Goal: Task Accomplishment & Management: Manage account settings

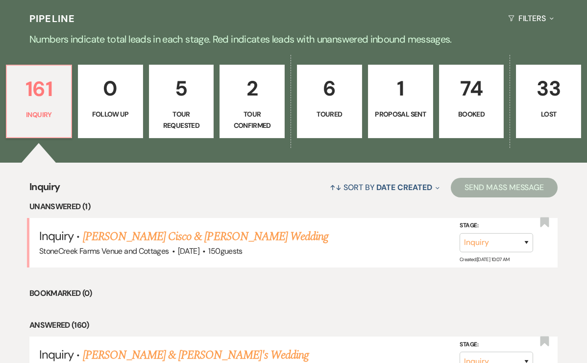
scroll to position [680, 0]
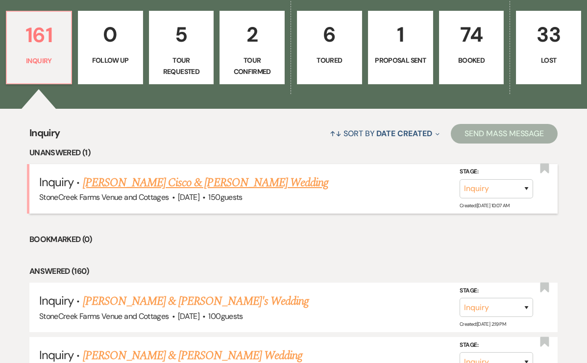
click at [202, 179] on link "Gaylen Cisco & Lauren Spears's Wedding" at bounding box center [206, 183] width 246 height 18
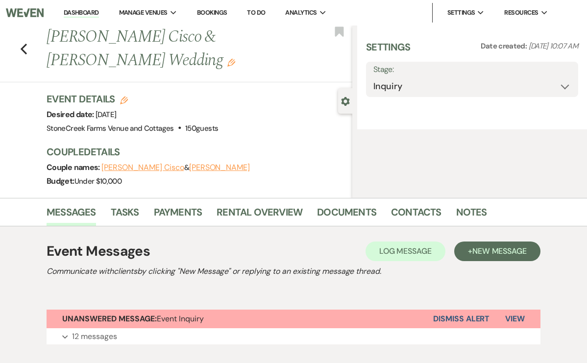
select select "5"
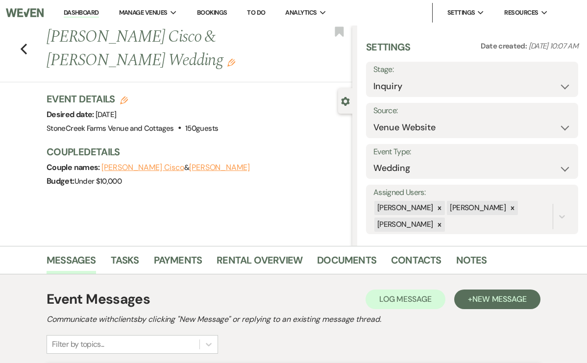
click at [74, 12] on link "Dashboard" at bounding box center [81, 12] width 35 height 9
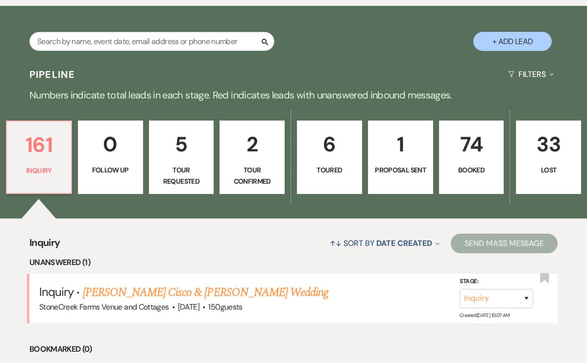
scroll to position [568, 0]
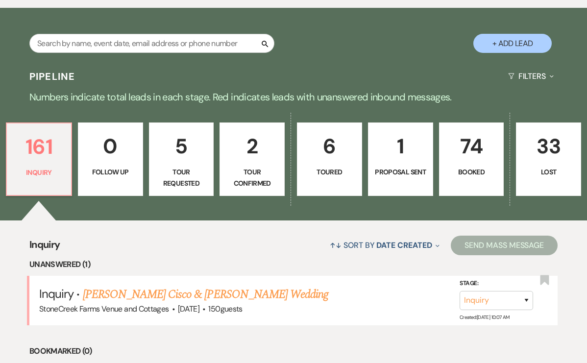
click at [470, 152] on p "74" at bounding box center [471, 146] width 52 height 33
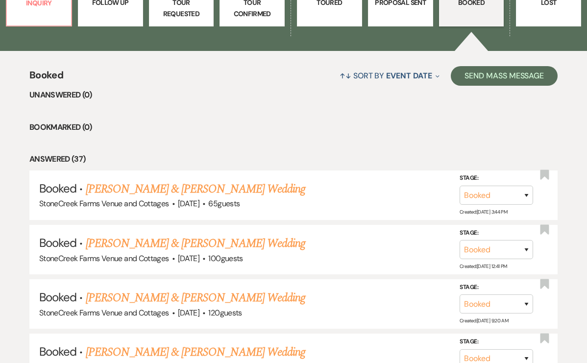
scroll to position [738, 0]
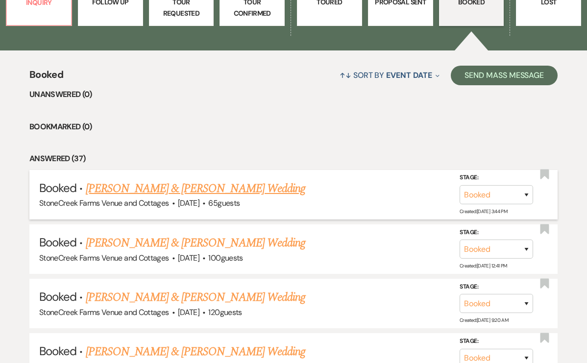
click at [206, 186] on link "Ashley Stephens & Travis Howell's Wedding" at bounding box center [195, 189] width 219 height 18
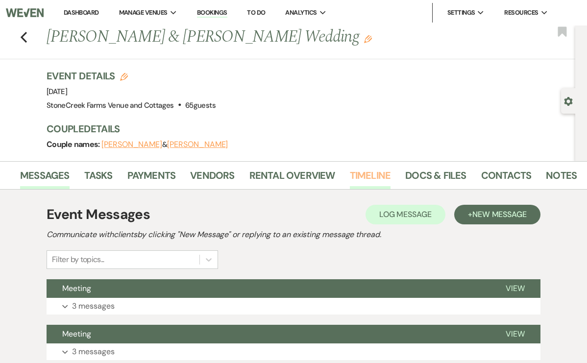
scroll to position [0, 26]
click at [553, 174] on link "Notes" at bounding box center [561, 179] width 31 height 22
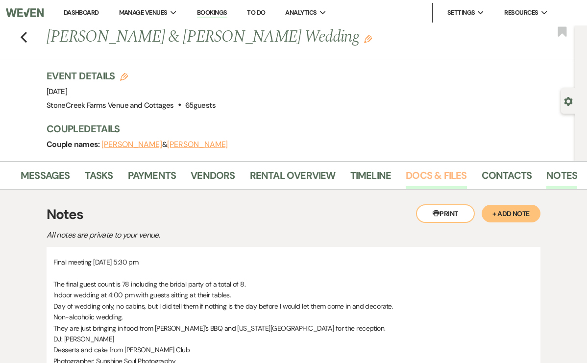
click at [423, 172] on link "Docs & Files" at bounding box center [436, 179] width 61 height 22
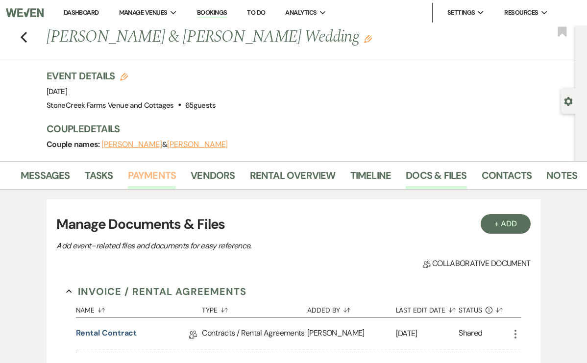
click at [143, 175] on link "Payments" at bounding box center [152, 179] width 48 height 22
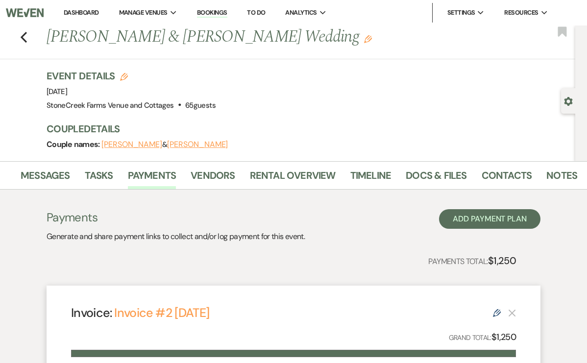
click at [80, 13] on link "Dashboard" at bounding box center [81, 12] width 35 height 8
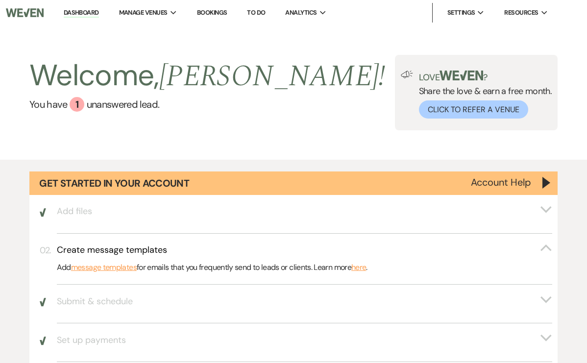
click at [83, 12] on link "Dashboard" at bounding box center [81, 12] width 35 height 9
click at [25, 14] on img at bounding box center [25, 12] width 38 height 21
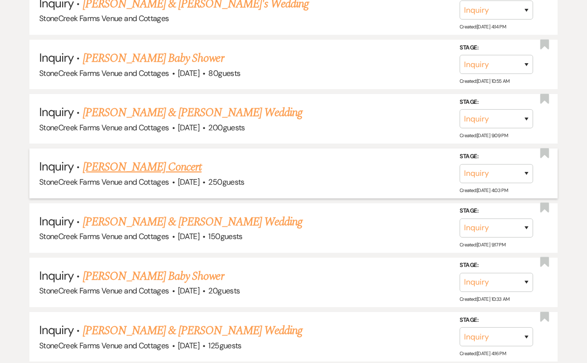
scroll to position [1215, 0]
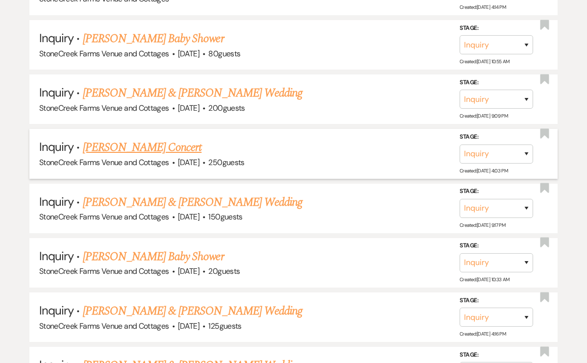
click at [177, 139] on link "Kenzie Buchanan's Concert" at bounding box center [142, 148] width 119 height 18
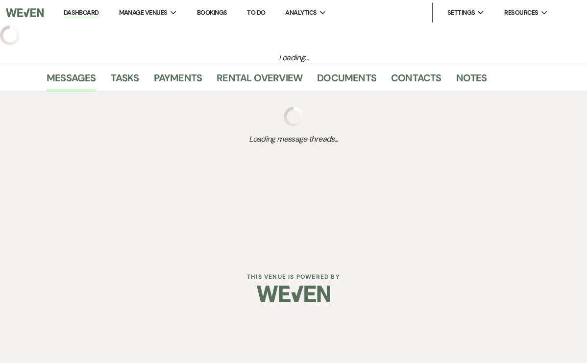
select select "5"
select select "8"
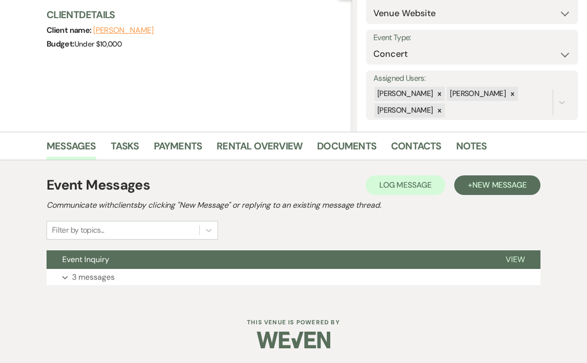
scroll to position [114, 0]
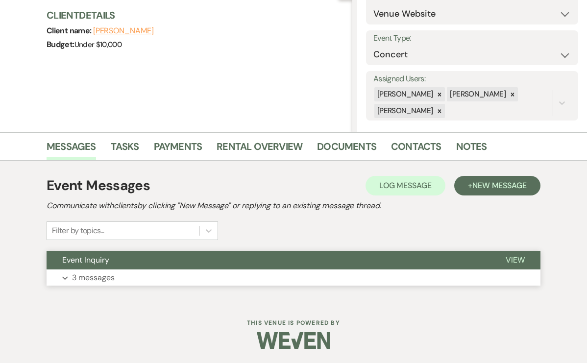
click at [107, 275] on p "3 messages" at bounding box center [93, 277] width 43 height 13
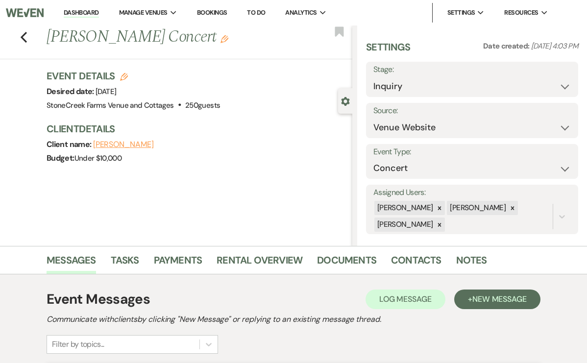
scroll to position [0, 0]
click at [69, 261] on link "Messages" at bounding box center [71, 263] width 49 height 22
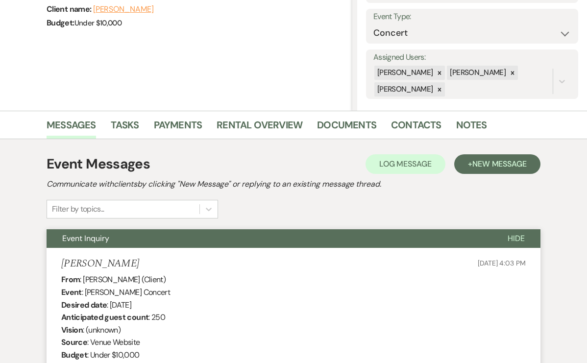
scroll to position [117, 0]
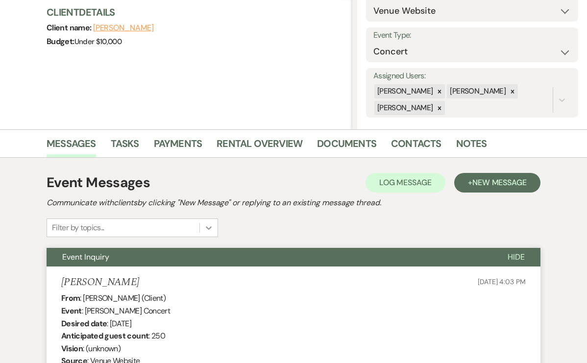
click at [207, 225] on div at bounding box center [209, 228] width 18 height 18
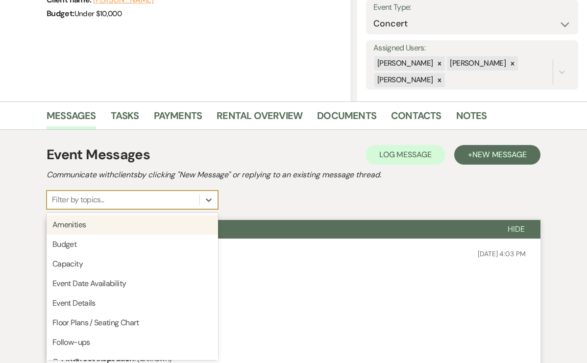
scroll to position [145, 0]
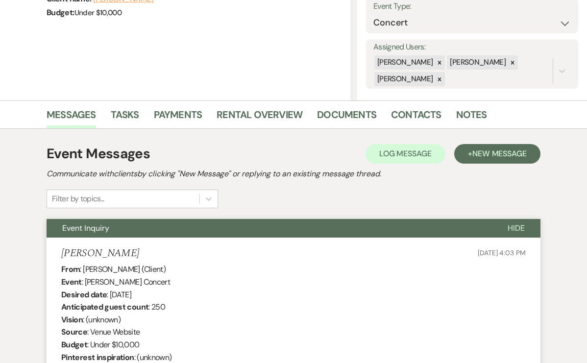
click at [284, 258] on div "Kenzie Buchanan Jul 28, 2025, 4:03 PM" at bounding box center [293, 253] width 464 height 12
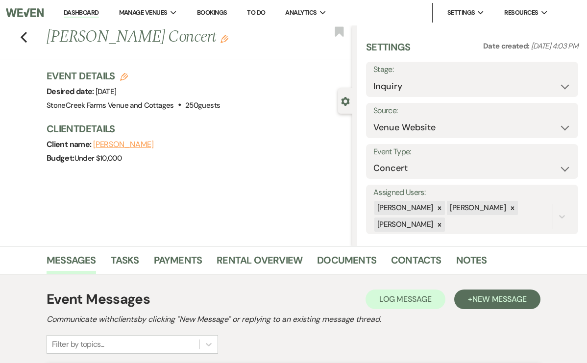
scroll to position [0, 0]
click at [24, 37] on icon "Previous" at bounding box center [23, 37] width 7 height 12
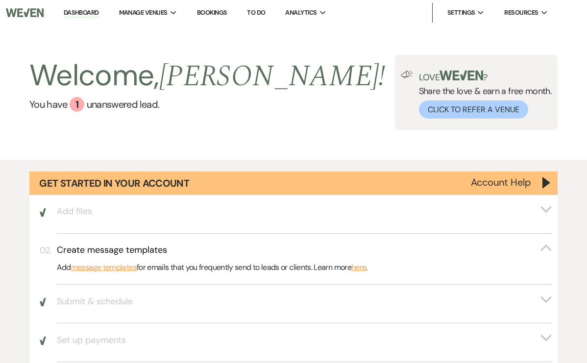
click at [259, 13] on link "To Do" at bounding box center [256, 12] width 18 height 8
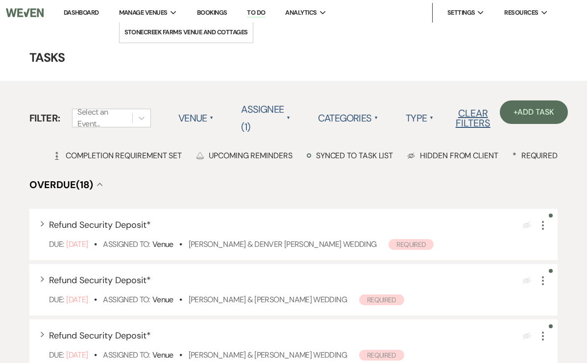
click at [174, 14] on icon "Expand" at bounding box center [173, 13] width 6 height 4
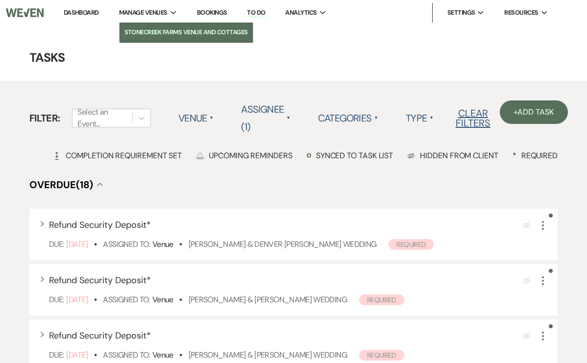
click at [165, 30] on li "StoneCreek Farms Venue and Cottages" at bounding box center [185, 32] width 123 height 10
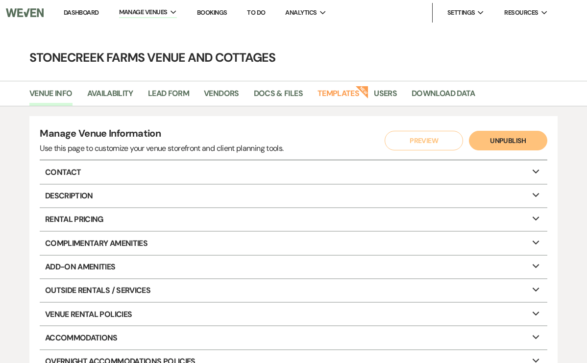
click at [81, 13] on link "Dashboard" at bounding box center [81, 12] width 35 height 8
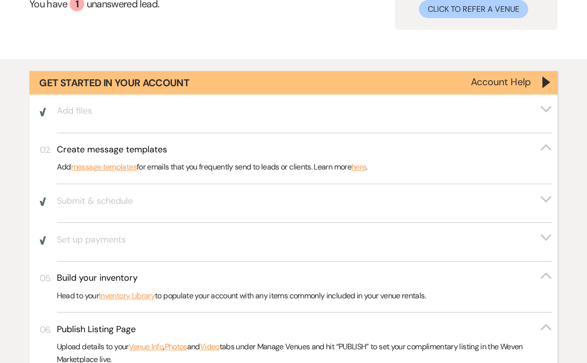
scroll to position [57, 0]
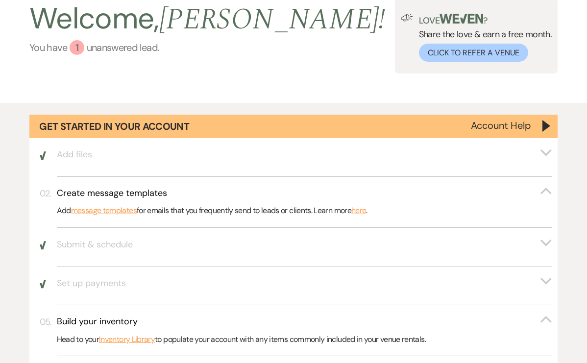
click at [75, 44] on div "1" at bounding box center [77, 47] width 15 height 15
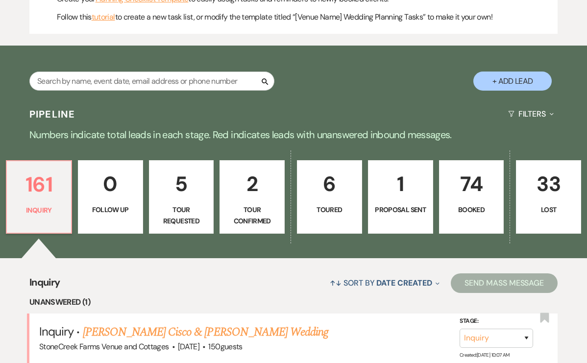
scroll to position [548, 0]
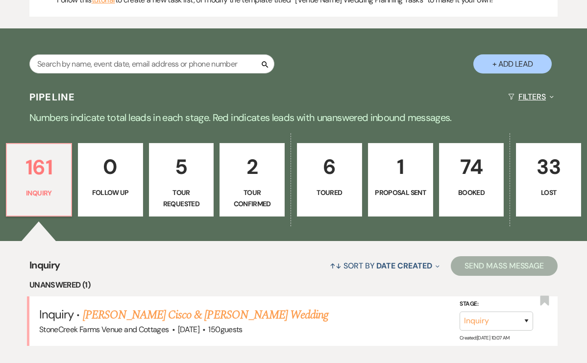
click at [547, 94] on button "Filters Expand" at bounding box center [530, 97] width 53 height 26
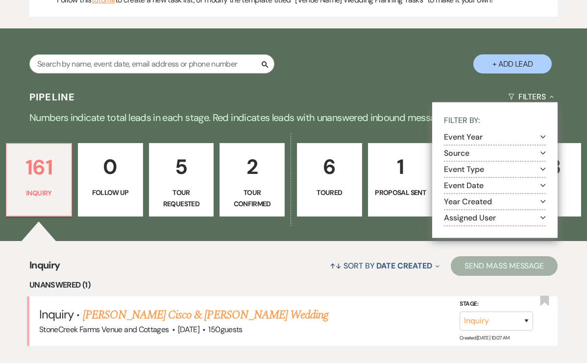
click at [543, 168] on use "button" at bounding box center [542, 169] width 5 height 3
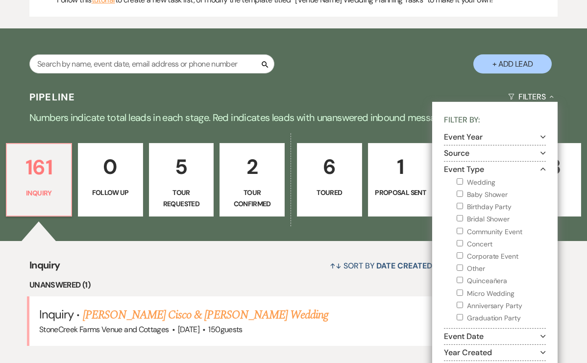
click at [459, 277] on input "Quinceañera" at bounding box center [460, 280] width 6 height 6
checkbox input "true"
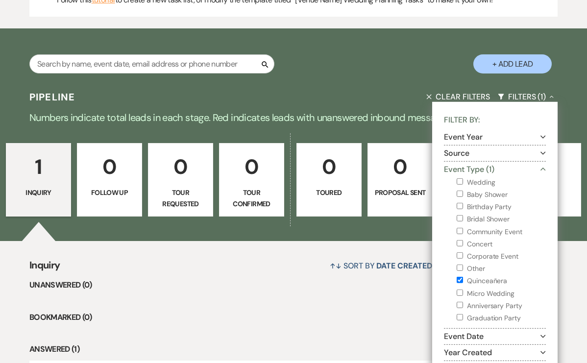
click at [27, 180] on p "1" at bounding box center [38, 166] width 52 height 33
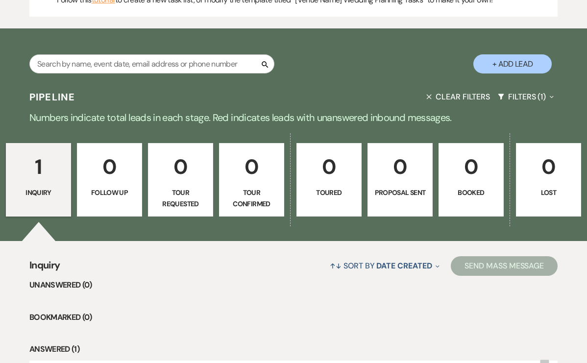
click at [34, 187] on p "Inquiry" at bounding box center [38, 192] width 52 height 11
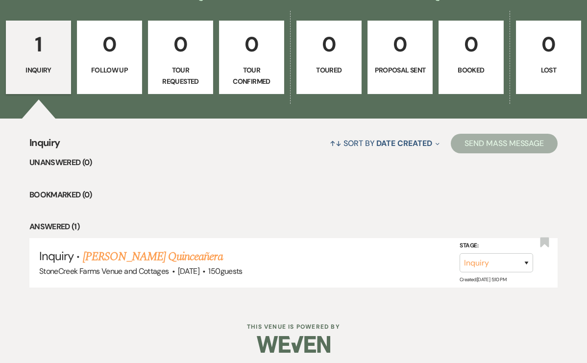
scroll to position [669, 0]
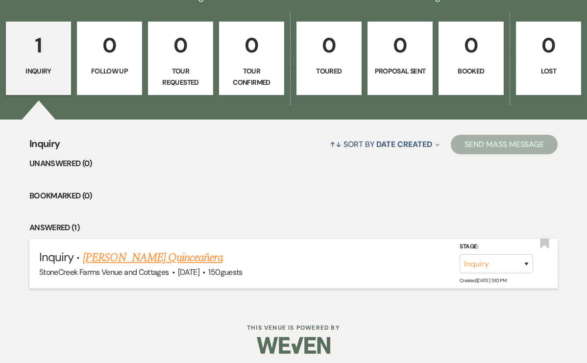
click at [151, 253] on link "Brenda Pacheco's Quinceañera" at bounding box center [153, 258] width 140 height 18
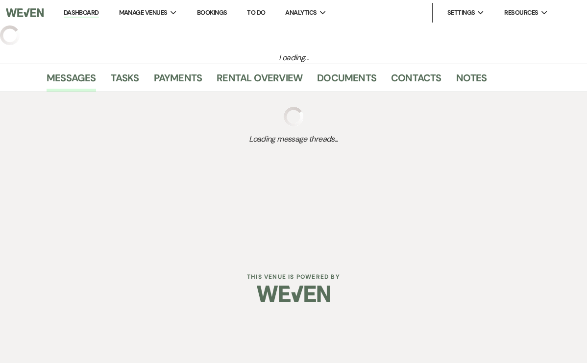
select select "5"
select select "15"
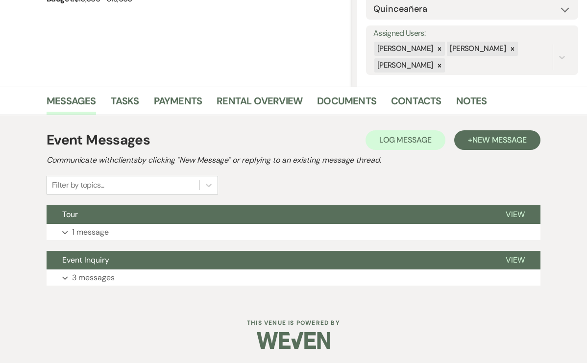
scroll to position [159, 0]
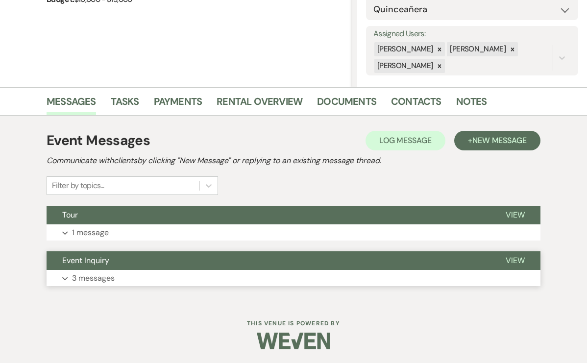
click at [91, 278] on p "3 messages" at bounding box center [93, 278] width 43 height 13
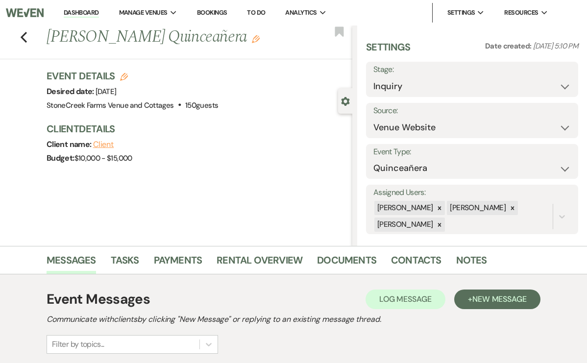
scroll to position [0, 0]
click at [24, 37] on icon "Previous" at bounding box center [23, 37] width 7 height 12
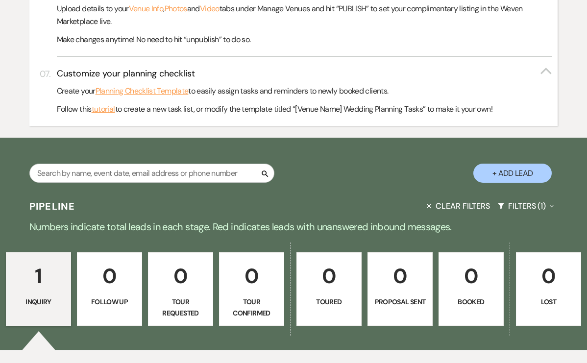
scroll to position [466, 0]
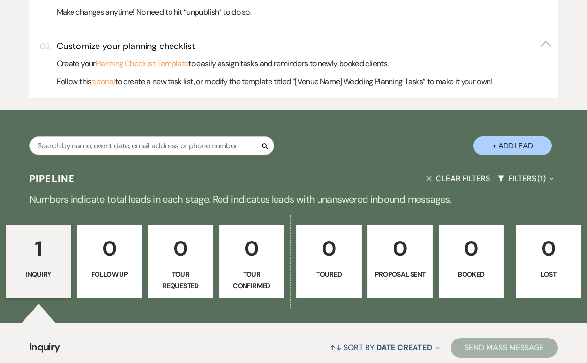
click at [461, 251] on p "0" at bounding box center [471, 248] width 52 height 33
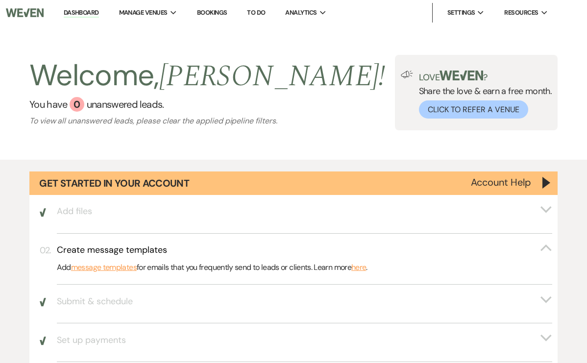
click at [90, 13] on link "Dashboard" at bounding box center [81, 12] width 35 height 9
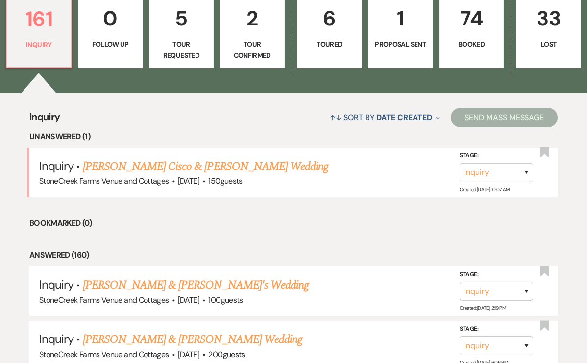
scroll to position [707, 0]
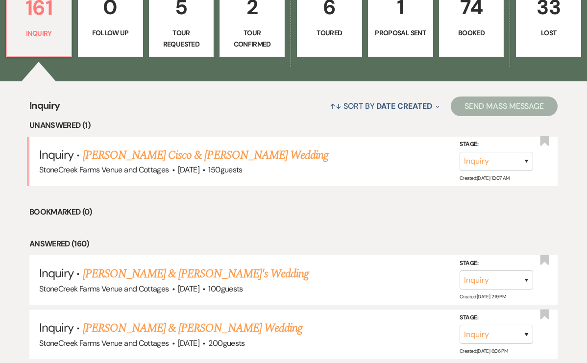
click at [465, 23] on link "74 Booked" at bounding box center [471, 19] width 65 height 73
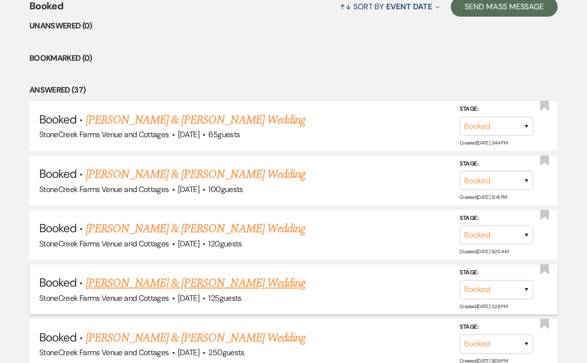
scroll to position [681, 0]
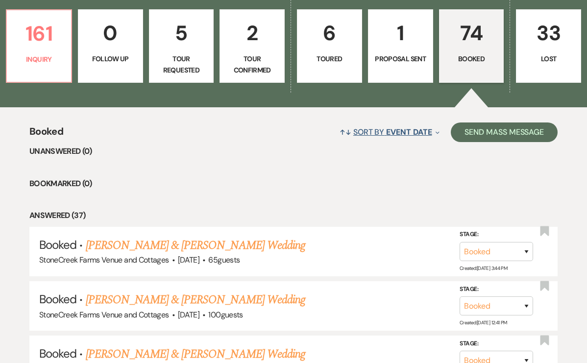
click at [436, 132] on use "button" at bounding box center [437, 133] width 4 height 2
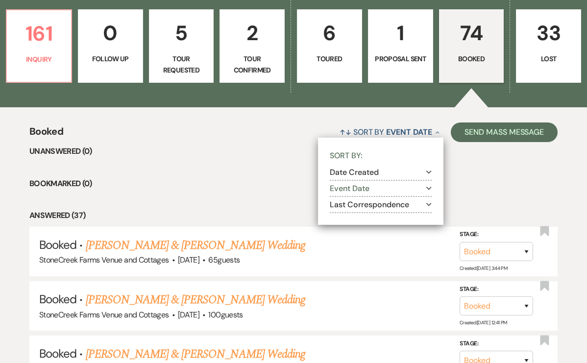
click at [427, 187] on use "button" at bounding box center [428, 188] width 5 height 3
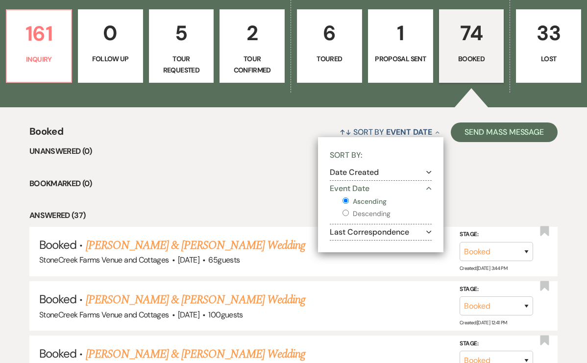
click at [344, 212] on input "Descending" at bounding box center [345, 213] width 6 height 6
radio input "true"
click at [259, 178] on li "Bookmarked (0)" at bounding box center [293, 183] width 528 height 13
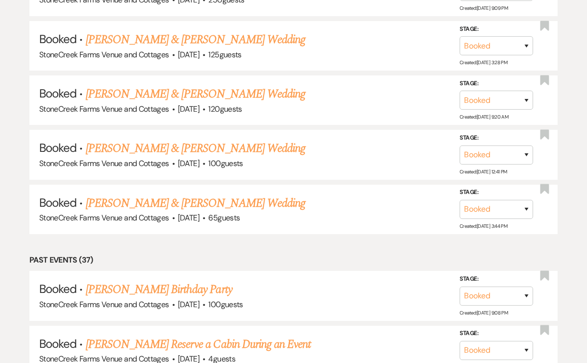
scroll to position [2684, 0]
click at [205, 140] on link "[PERSON_NAME] & [PERSON_NAME] Wedding" at bounding box center [195, 149] width 219 height 18
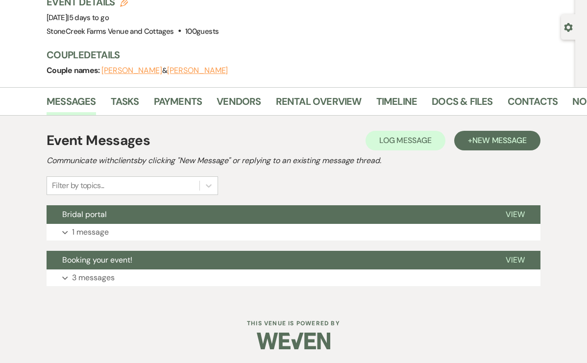
scroll to position [73, 0]
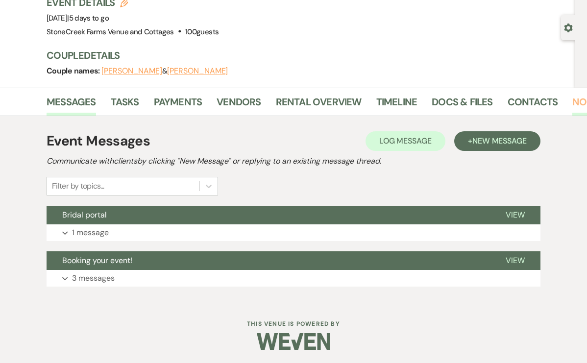
click at [572, 100] on link "Notes" at bounding box center [587, 105] width 31 height 22
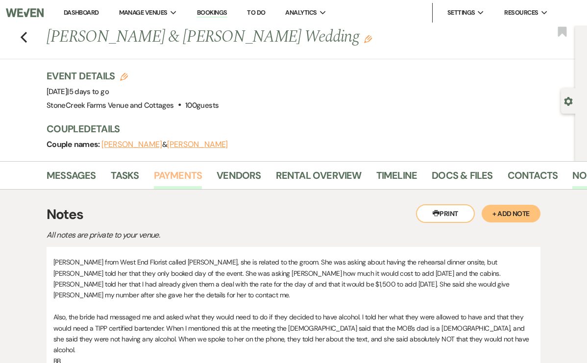
click at [179, 172] on link "Payments" at bounding box center [178, 179] width 48 height 22
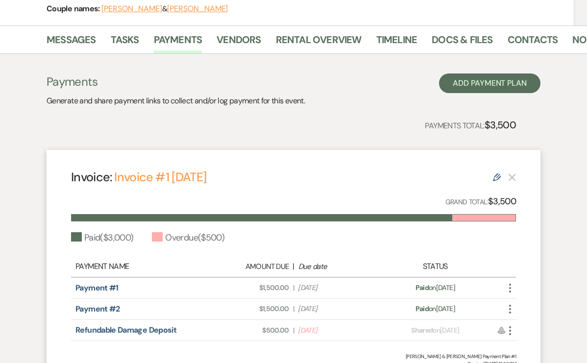
scroll to position [201, 0]
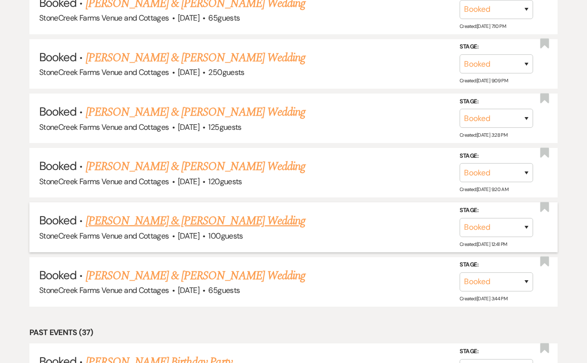
scroll to position [2608, 0]
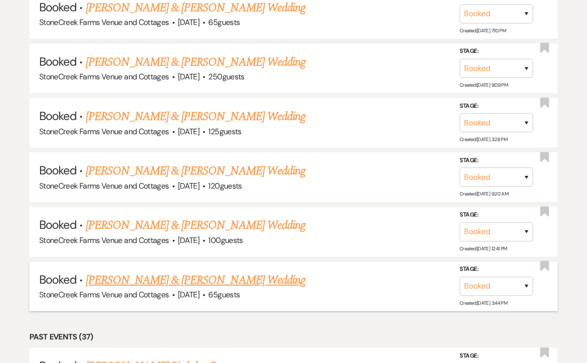
click at [211, 271] on link "Ashley Stephens & Travis Howell's Wedding" at bounding box center [195, 280] width 219 height 18
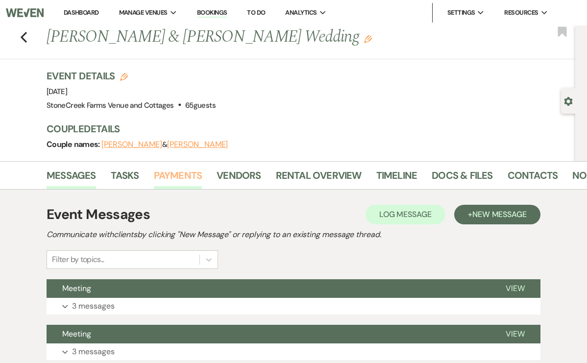
click at [180, 174] on link "Payments" at bounding box center [178, 179] width 48 height 22
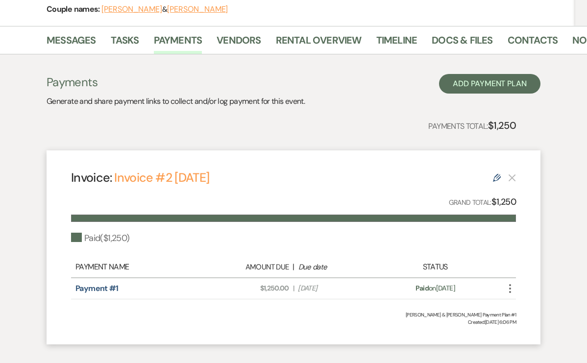
scroll to position [140, 0]
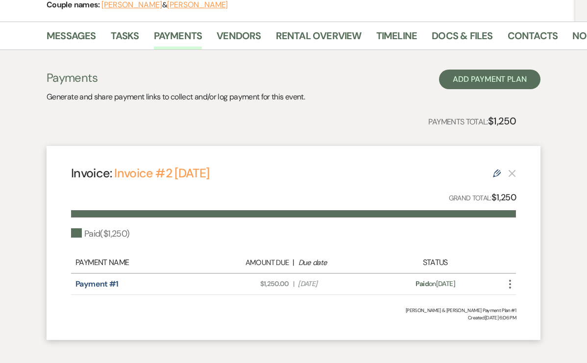
click at [267, 281] on span "Amount Due: $1,250.00" at bounding box center [250, 284] width 77 height 10
click at [511, 283] on icon "More" at bounding box center [510, 284] width 12 height 12
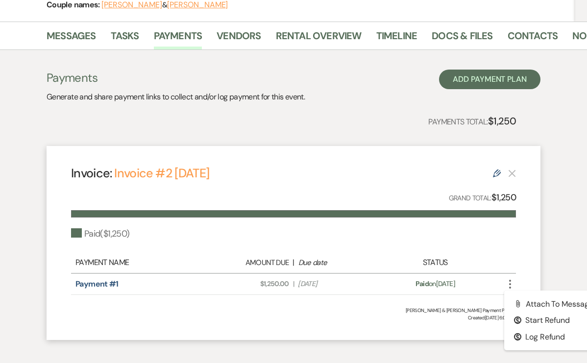
click at [511, 283] on icon "More" at bounding box center [510, 284] width 12 height 12
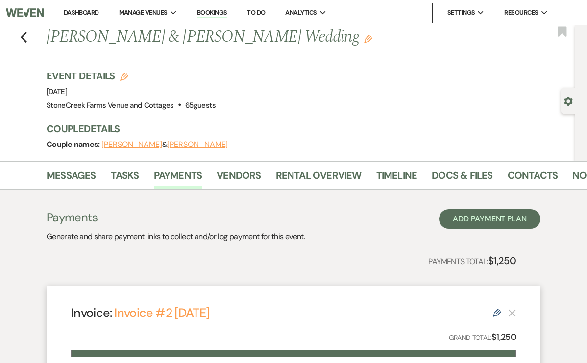
scroll to position [0, 0]
click at [466, 172] on link "Docs & Files" at bounding box center [462, 179] width 61 height 22
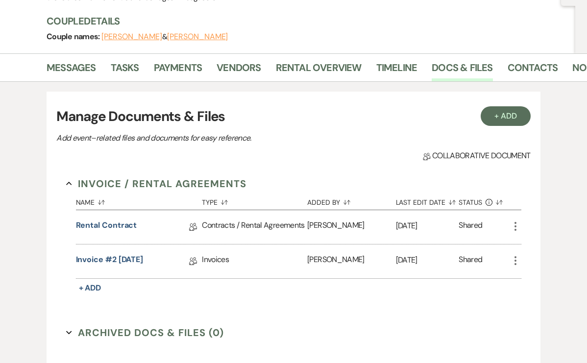
scroll to position [121, 0]
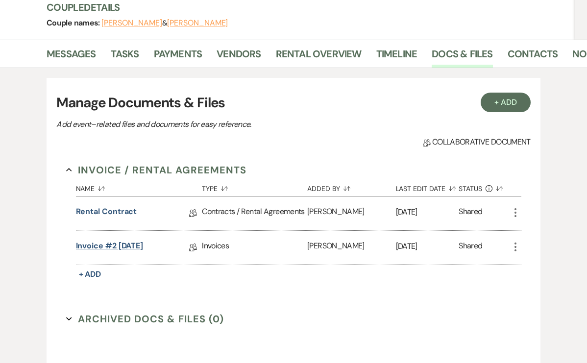
click at [116, 243] on link "Invoice #2 7-10-2025" at bounding box center [110, 247] width 68 height 15
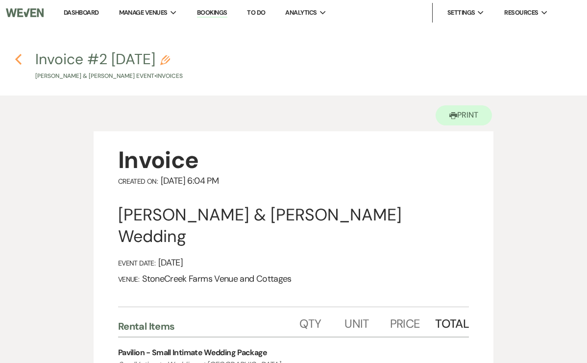
click at [19, 60] on icon "Previous" at bounding box center [18, 59] width 7 height 12
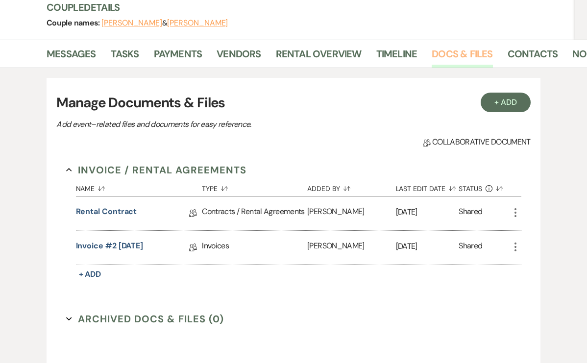
click at [465, 53] on link "Docs & Files" at bounding box center [462, 57] width 61 height 22
click at [120, 210] on link "Rental Contract" at bounding box center [106, 213] width 61 height 15
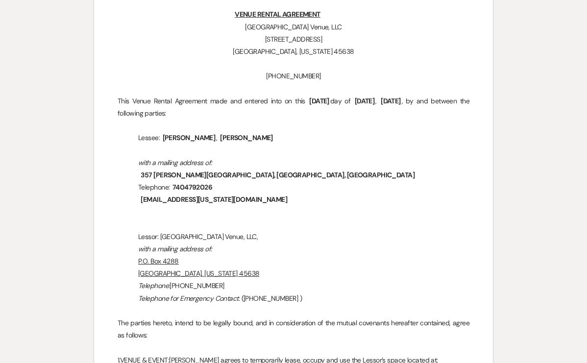
scroll to position [105, 0]
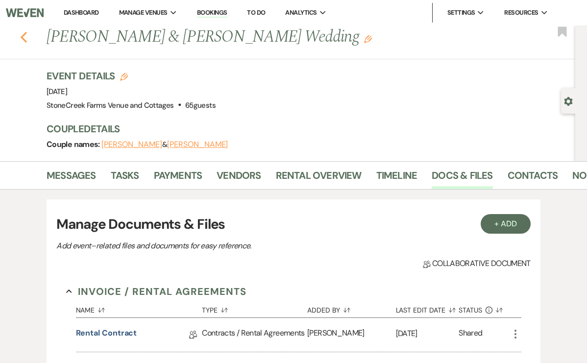
click at [25, 37] on icon "Previous" at bounding box center [23, 37] width 7 height 12
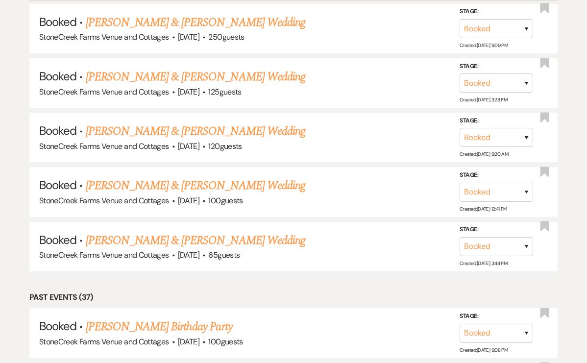
scroll to position [2734, 0]
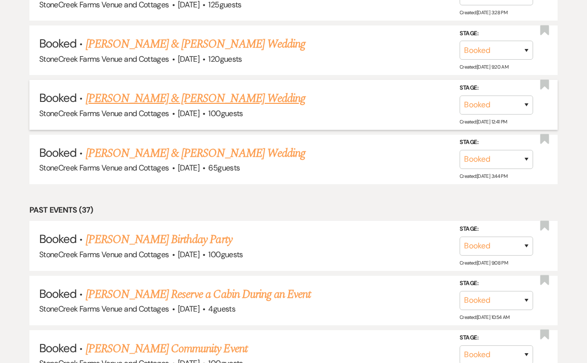
click at [204, 90] on link "[PERSON_NAME] & [PERSON_NAME] Wedding" at bounding box center [195, 99] width 219 height 18
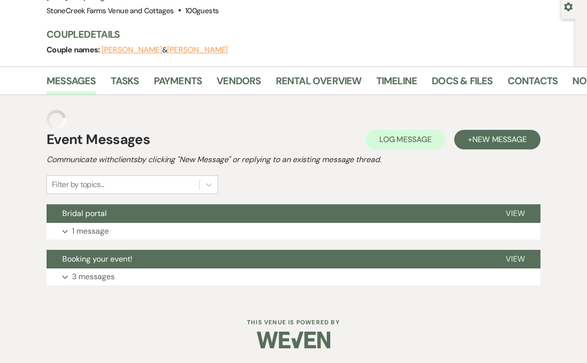
scroll to position [73, 0]
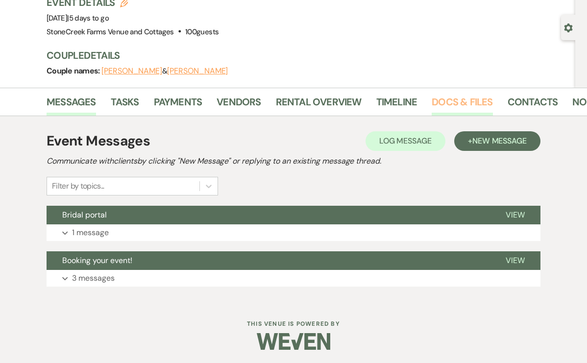
click at [462, 103] on link "Docs & Files" at bounding box center [462, 105] width 61 height 22
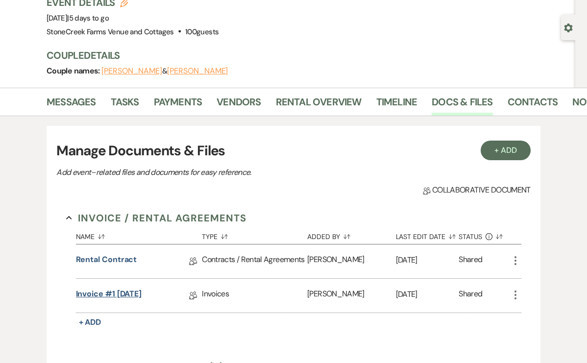
click at [142, 293] on link "Invoice #1 [DATE]" at bounding box center [109, 295] width 66 height 15
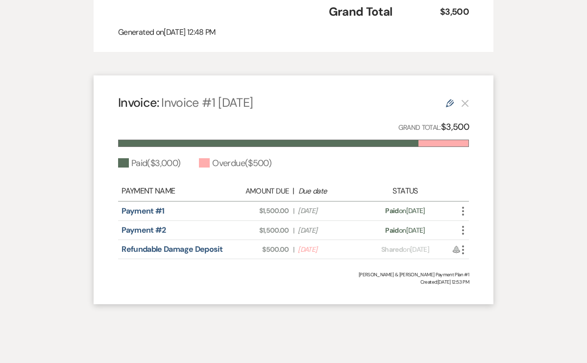
scroll to position [540, 0]
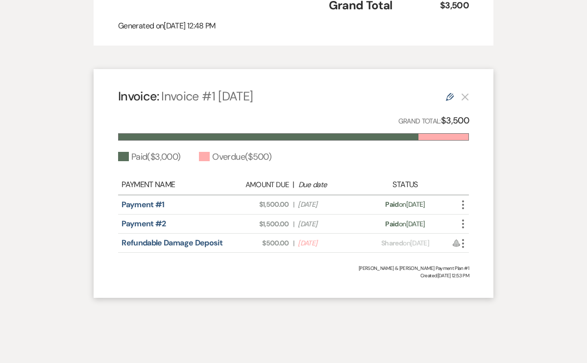
click at [387, 239] on span "Shared" at bounding box center [392, 243] width 22 height 9
click at [186, 238] on link "Refundable Damage Deposit" at bounding box center [171, 243] width 101 height 10
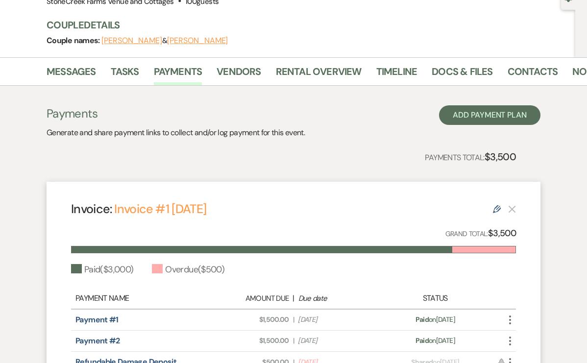
scroll to position [147, 0]
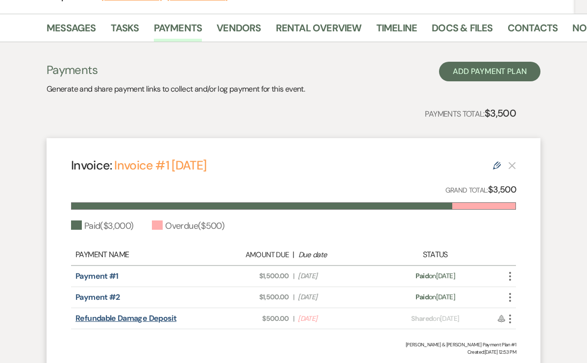
click at [154, 318] on link "Refundable Damage Deposit" at bounding box center [125, 318] width 101 height 10
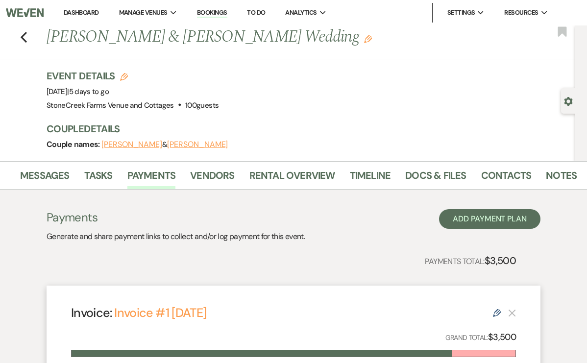
scroll to position [0, 26]
click at [46, 177] on link "Messages" at bounding box center [45, 179] width 49 height 22
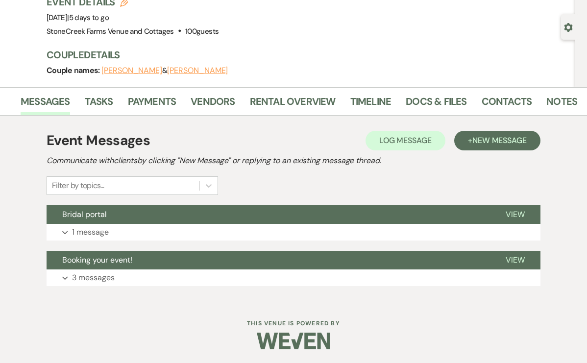
scroll to position [73, 0]
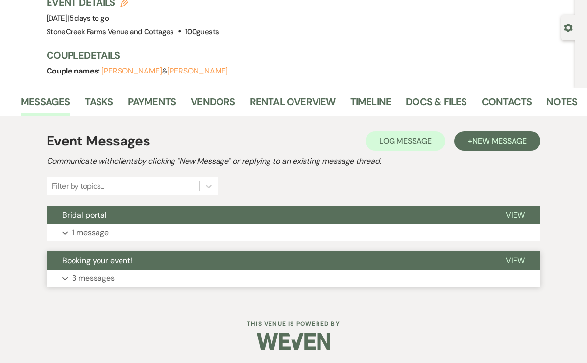
click at [92, 278] on p "3 messages" at bounding box center [93, 278] width 43 height 13
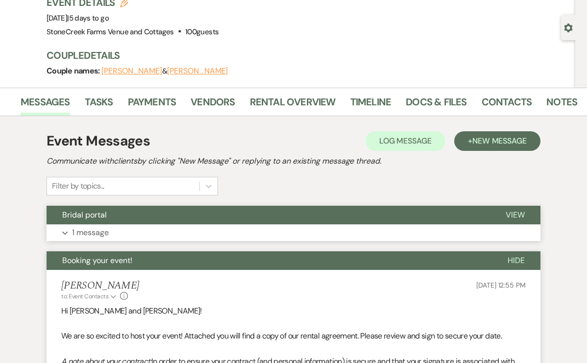
click at [96, 231] on p "1 message" at bounding box center [90, 232] width 37 height 13
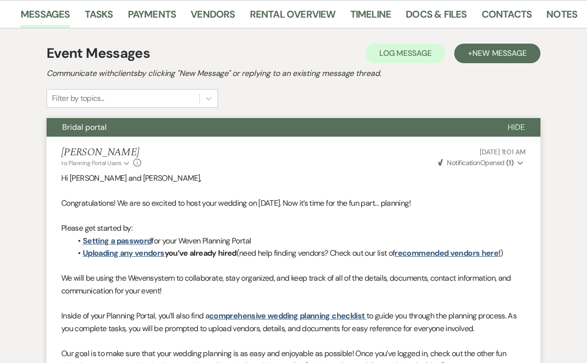
scroll to position [74, 0]
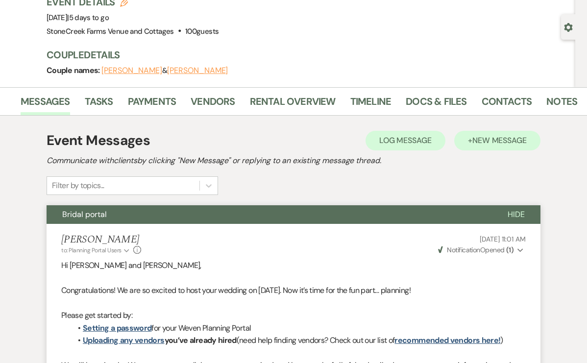
click at [484, 138] on span "New Message" at bounding box center [499, 140] width 54 height 10
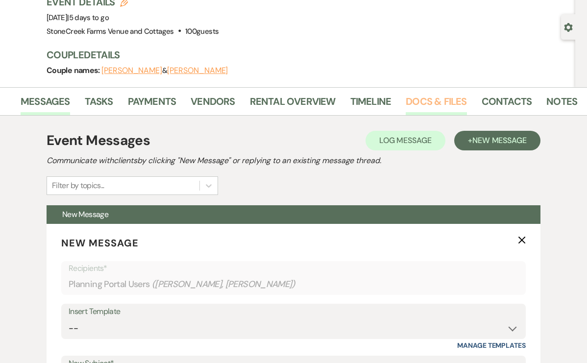
click at [429, 103] on link "Docs & Files" at bounding box center [436, 105] width 61 height 22
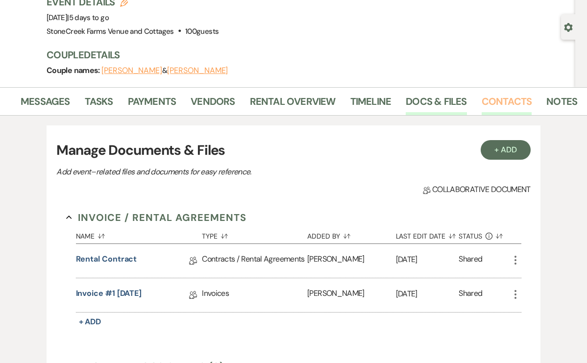
click at [500, 97] on link "Contacts" at bounding box center [507, 105] width 50 height 22
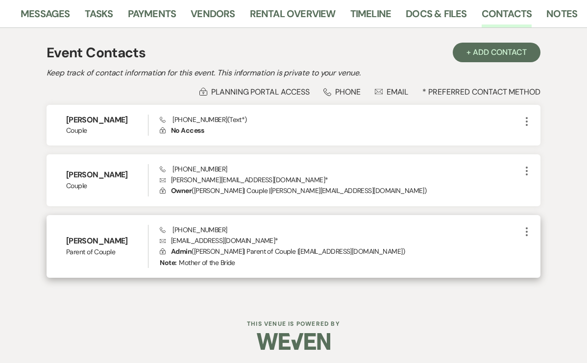
scroll to position [161, 0]
click at [527, 234] on icon "More" at bounding box center [527, 232] width 12 height 12
click at [434, 242] on p "Envelope jamiholmes51@yahoo.com *" at bounding box center [340, 241] width 361 height 11
click at [160, 240] on icon "Envelope" at bounding box center [163, 241] width 6 height 7
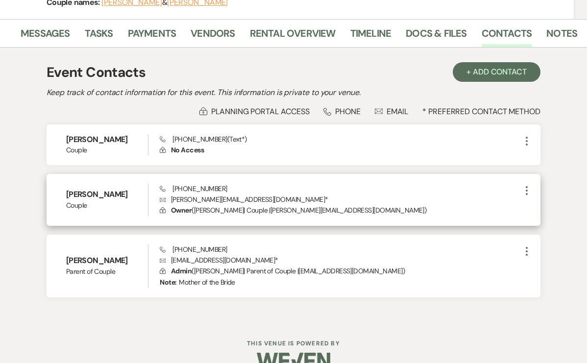
scroll to position [121, 0]
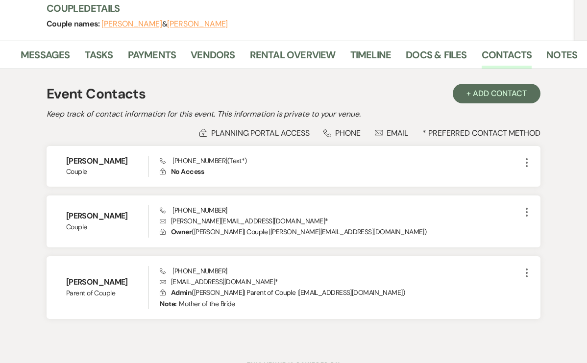
click at [398, 133] on div "Envelope Email" at bounding box center [392, 133] width 34 height 10
click at [377, 133] on icon "Envelope" at bounding box center [379, 133] width 8 height 8
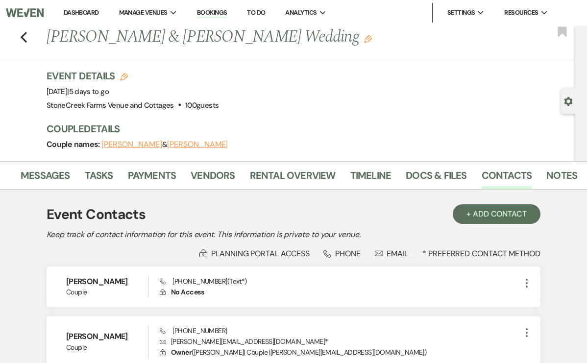
scroll to position [0, 0]
click at [49, 176] on link "Messages" at bounding box center [45, 179] width 49 height 22
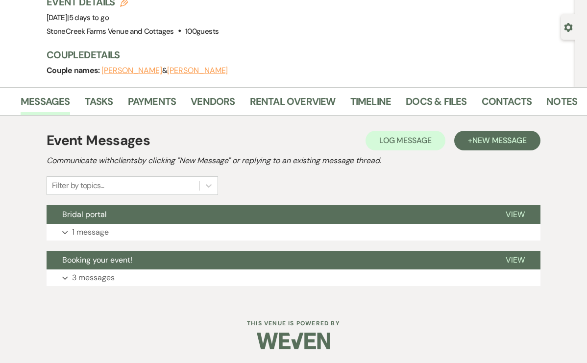
scroll to position [73, 0]
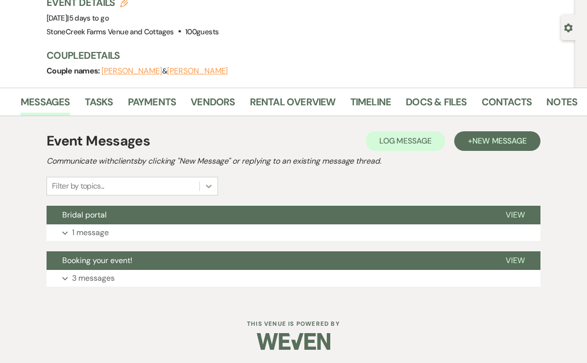
click at [207, 186] on icon at bounding box center [209, 186] width 6 height 3
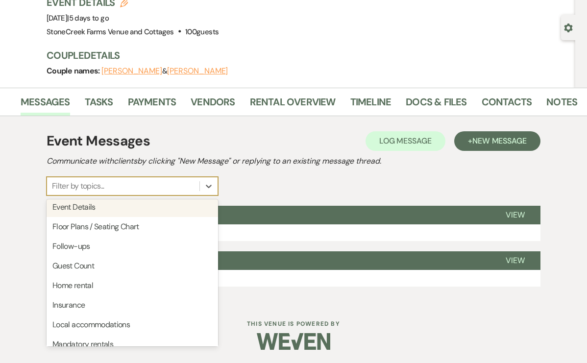
scroll to position [186, 0]
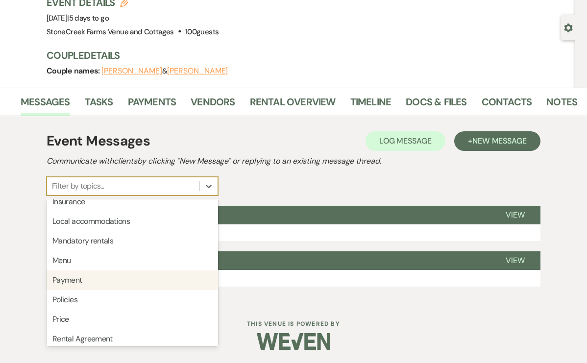
click at [74, 280] on div "Payment" at bounding box center [132, 280] width 171 height 20
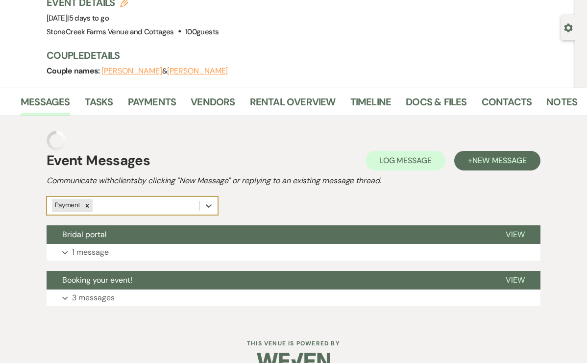
scroll to position [53, 0]
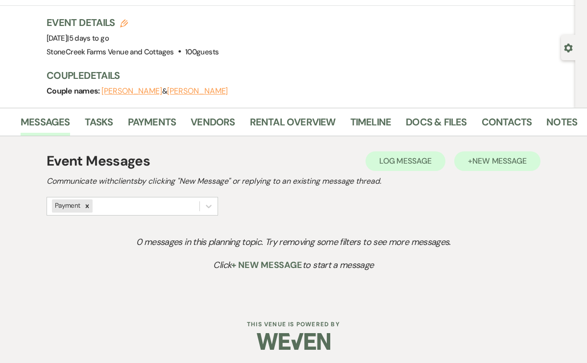
click at [491, 157] on span "New Message" at bounding box center [499, 161] width 54 height 10
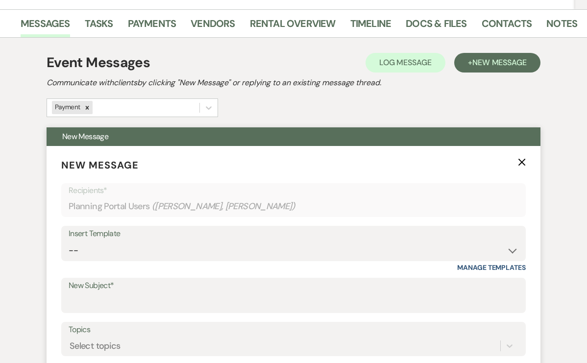
scroll to position [159, 0]
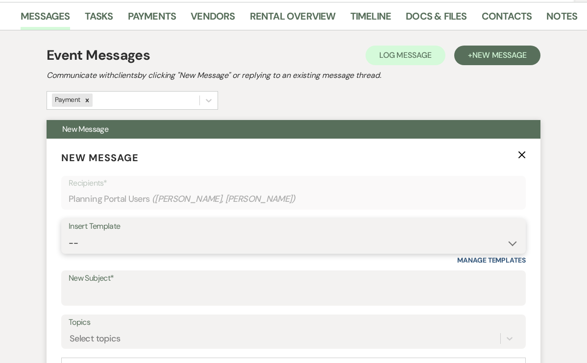
select select "5128"
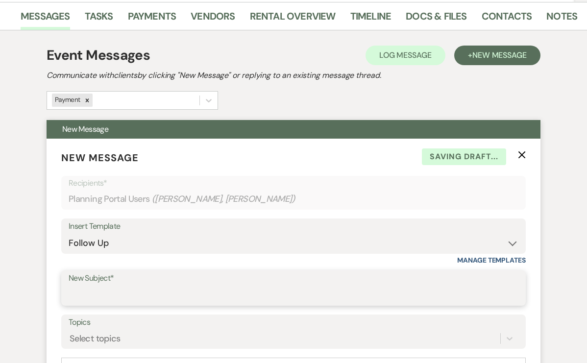
click at [177, 290] on input "New Subject*" at bounding box center [294, 295] width 450 height 19
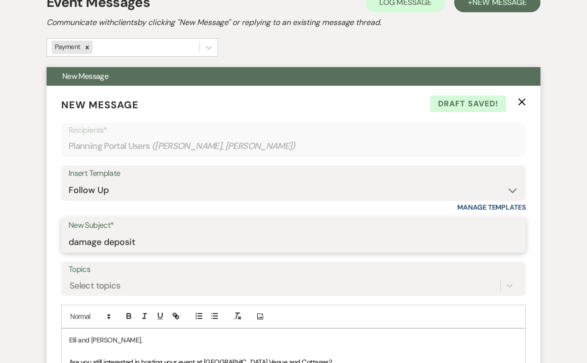
scroll to position [193, 0]
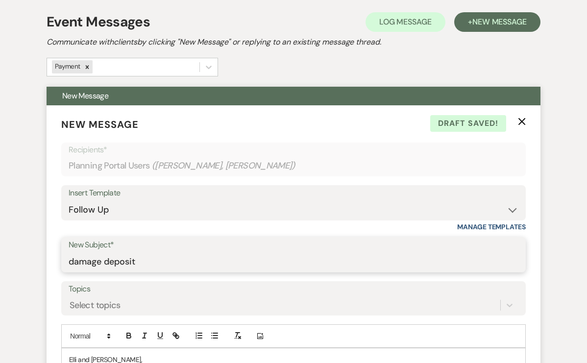
type input "damage deposit"
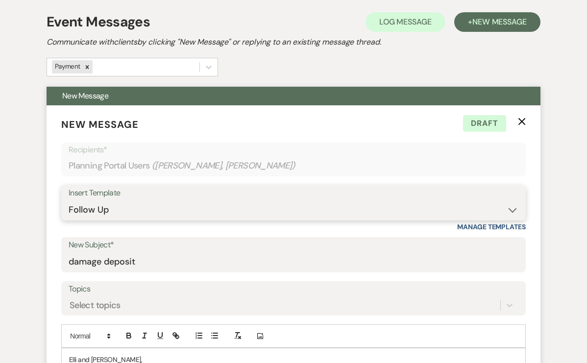
select select "14"
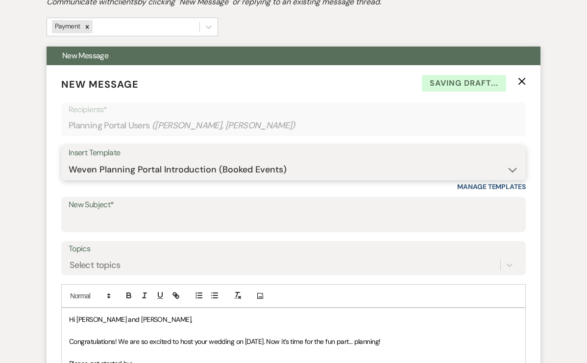
scroll to position [251, 0]
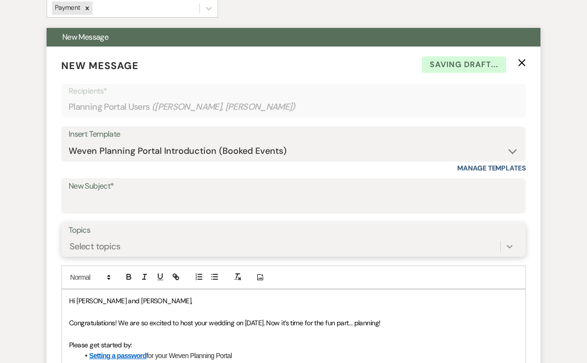
click at [508, 247] on div "Select topics" at bounding box center [294, 246] width 450 height 19
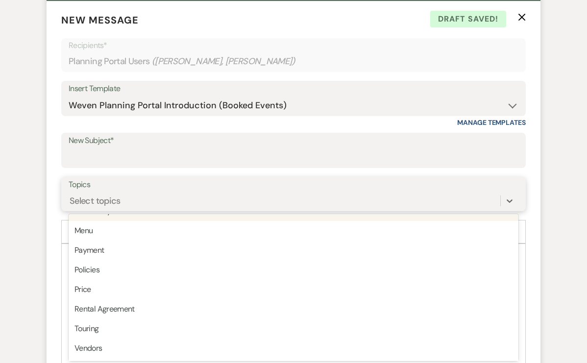
scroll to position [249, 0]
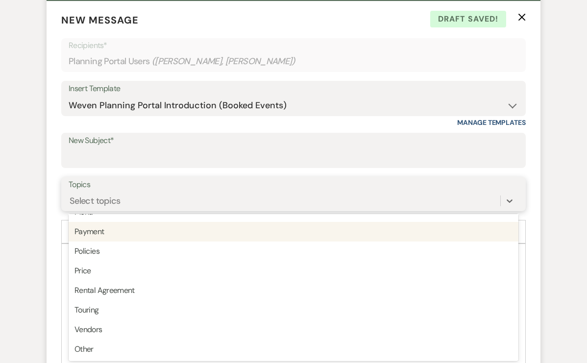
click at [95, 231] on div "Payment" at bounding box center [294, 232] width 450 height 20
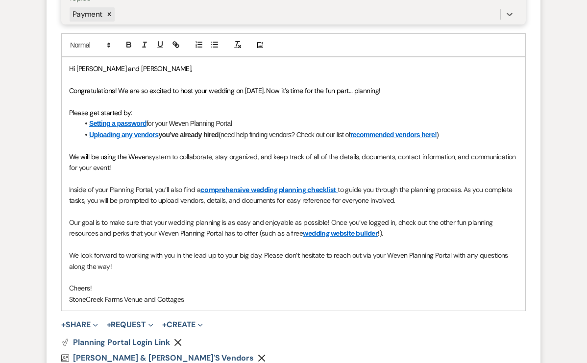
scroll to position [552, 0]
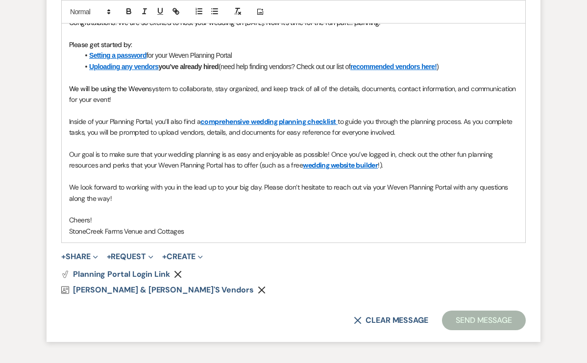
click at [176, 270] on use "button" at bounding box center [177, 273] width 7 height 7
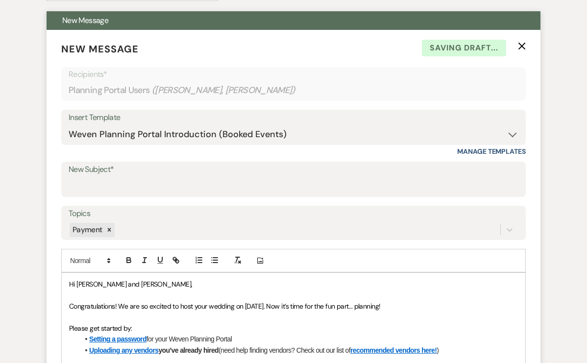
scroll to position [227, 0]
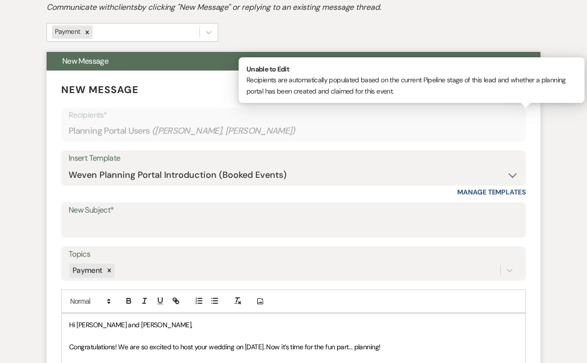
click at [421, 124] on div "Planning Portal Users ( Elli Holmes, Jami Holmes )" at bounding box center [294, 130] width 450 height 19
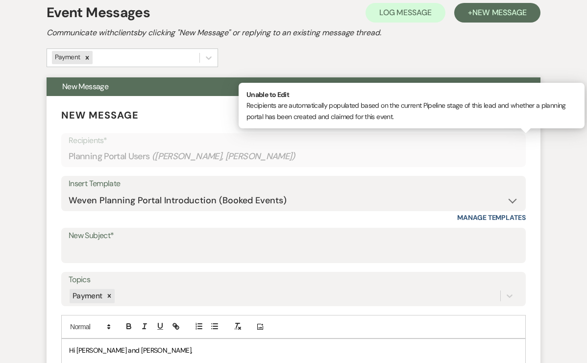
scroll to position [156, 0]
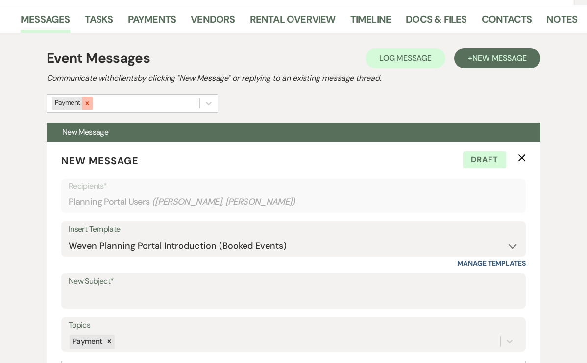
click at [84, 102] on icon at bounding box center [87, 103] width 7 height 7
click at [521, 159] on icon "X" at bounding box center [522, 158] width 8 height 8
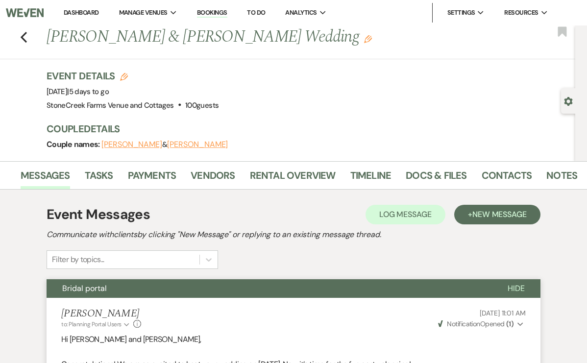
scroll to position [0, 0]
click at [483, 217] on span "New Message" at bounding box center [499, 214] width 54 height 10
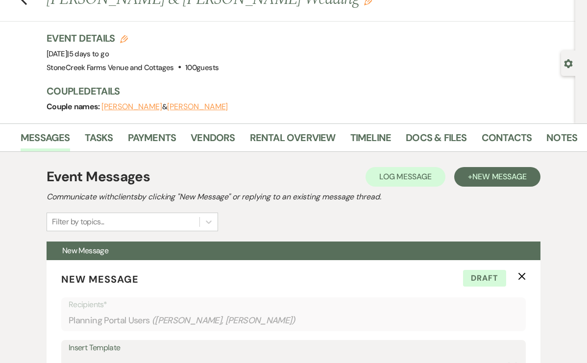
scroll to position [25, 0]
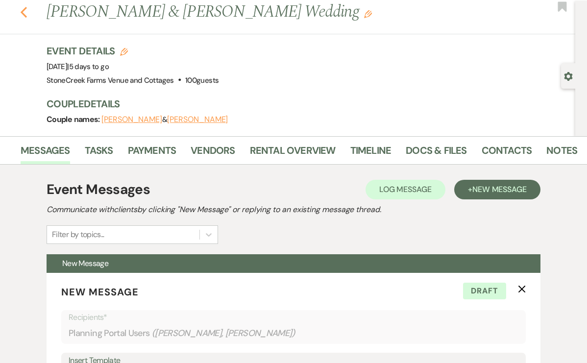
click at [24, 13] on icon "Previous" at bounding box center [23, 12] width 7 height 12
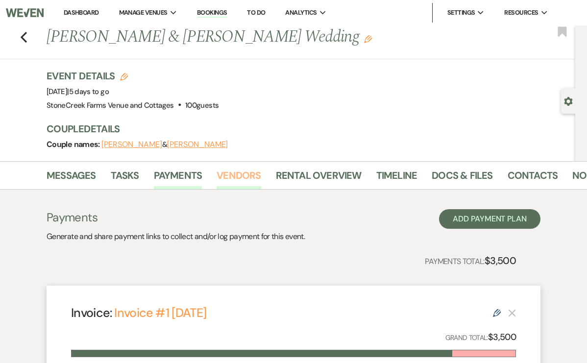
click at [243, 176] on link "Vendors" at bounding box center [239, 179] width 44 height 22
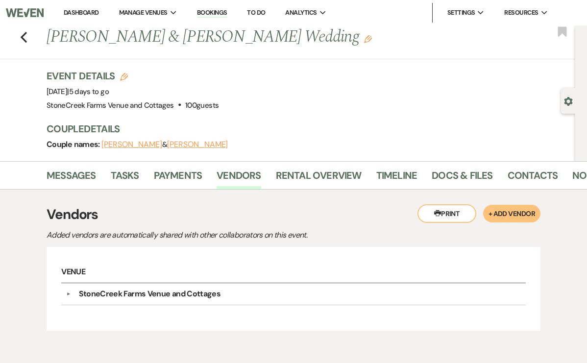
click at [170, 291] on div "StoneCreek Farms Venue and Cottages" at bounding box center [150, 294] width 142 height 12
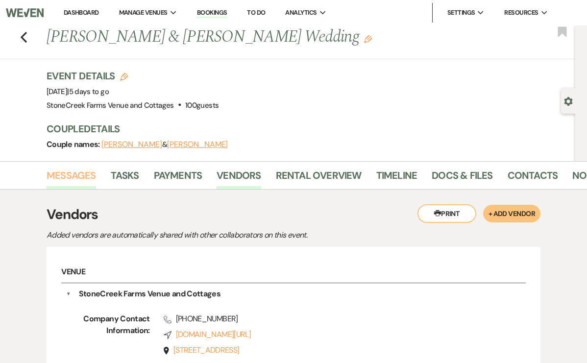
click at [72, 171] on link "Messages" at bounding box center [71, 179] width 49 height 22
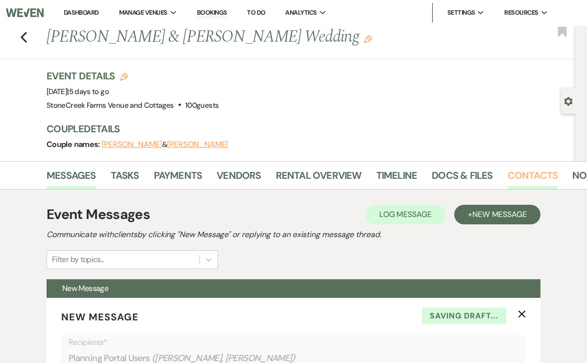
click at [532, 173] on link "Contacts" at bounding box center [532, 179] width 50 height 22
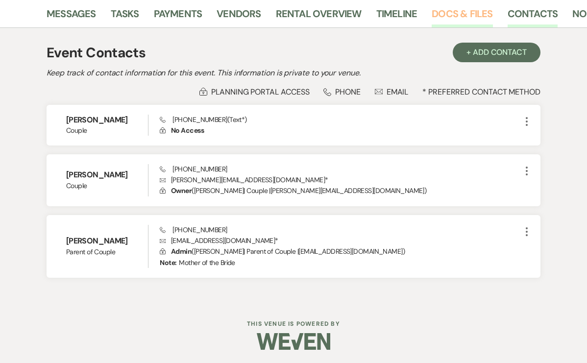
scroll to position [161, 0]
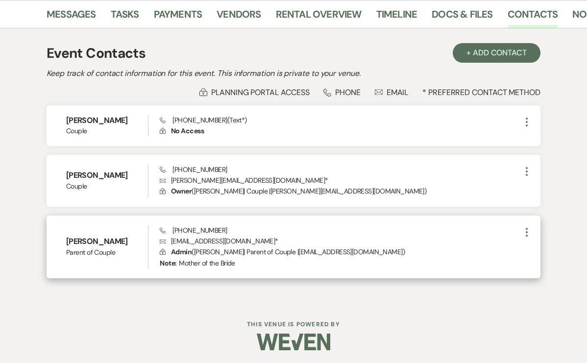
click at [87, 244] on h6 "[PERSON_NAME]" at bounding box center [107, 241] width 82 height 11
click at [81, 254] on span "Parent of Couple" at bounding box center [107, 252] width 82 height 10
click at [84, 227] on div "[PERSON_NAME] Parent of Couple" at bounding box center [107, 246] width 82 height 43
click at [525, 228] on icon "More" at bounding box center [527, 232] width 12 height 12
drag, startPoint x: 525, startPoint y: 228, endPoint x: 518, endPoint y: 228, distance: 6.9
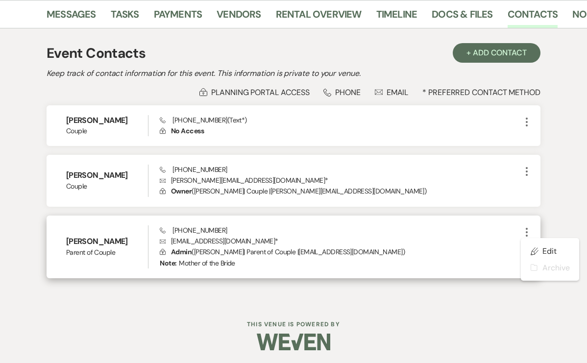
click at [524, 228] on icon "More" at bounding box center [527, 232] width 12 height 12
click at [416, 249] on p "Lock Admin ( [PERSON_NAME] | Parent of Couple | [EMAIL_ADDRESS][DOMAIN_NAME] )" at bounding box center [340, 251] width 361 height 11
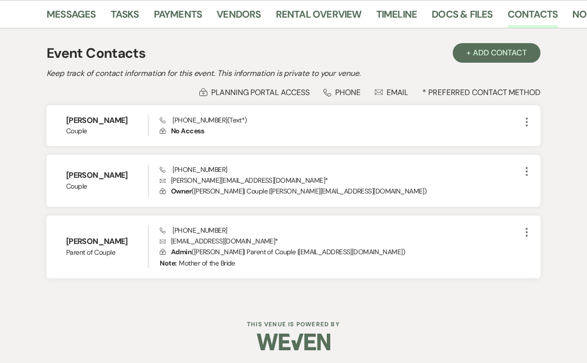
click at [396, 93] on div "Envelope Email" at bounding box center [392, 92] width 34 height 10
